Goal: Information Seeking & Learning: Compare options

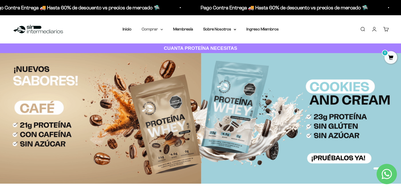
click at [150, 29] on summary "Comprar" at bounding box center [152, 29] width 21 height 7
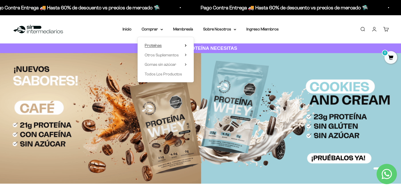
click at [155, 44] on span "Proteínas" at bounding box center [153, 45] width 17 height 4
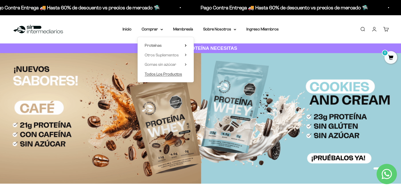
click at [166, 75] on span "Todos Los Productos" at bounding box center [163, 74] width 37 height 4
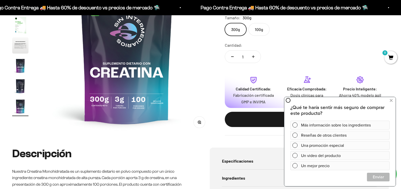
scroll to position [51, 0]
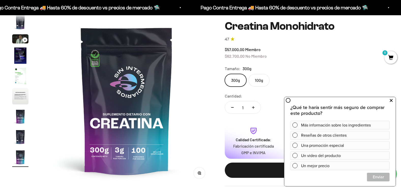
click at [390, 101] on icon at bounding box center [391, 100] width 3 height 7
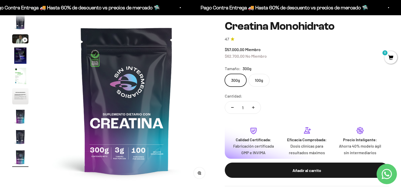
click at [256, 84] on label "100g" at bounding box center [258, 80] width 21 height 13
click at [225, 74] on input "100g" at bounding box center [224, 74] width 0 height 0
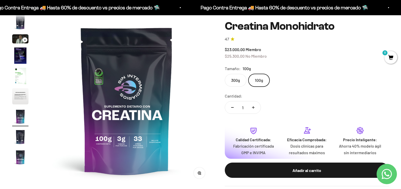
click at [231, 81] on label "300g" at bounding box center [236, 80] width 22 height 13
click at [225, 74] on input "300g" at bounding box center [224, 74] width 0 height 0
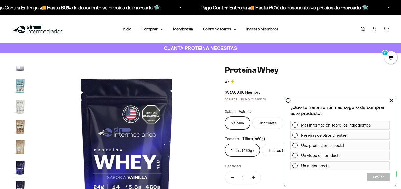
click at [391, 101] on icon at bounding box center [391, 100] width 3 height 7
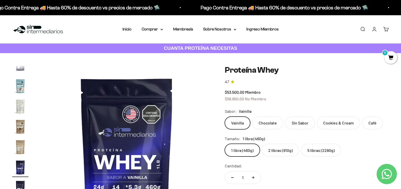
scroll to position [51, 0]
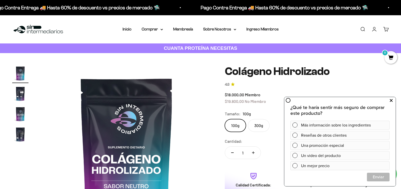
click at [390, 101] on icon at bounding box center [391, 100] width 3 height 7
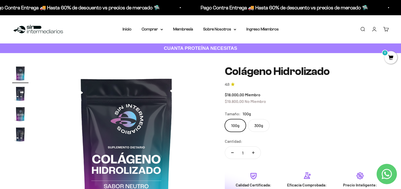
scroll to position [25, 0]
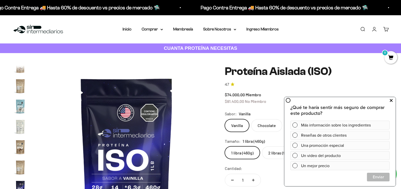
click at [391, 102] on icon at bounding box center [391, 100] width 3 height 7
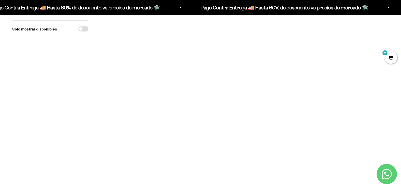
scroll to position [25, 0]
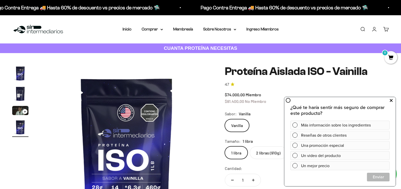
click at [391, 100] on icon at bounding box center [391, 100] width 3 height 7
